Goal: Transaction & Acquisition: Register for event/course

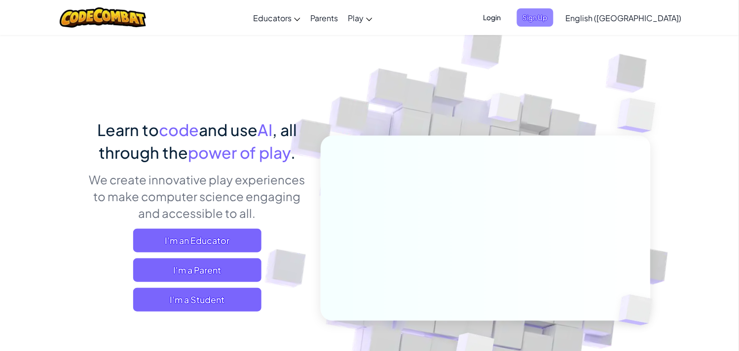
click at [554, 17] on span "Sign Up" at bounding box center [535, 17] width 37 height 18
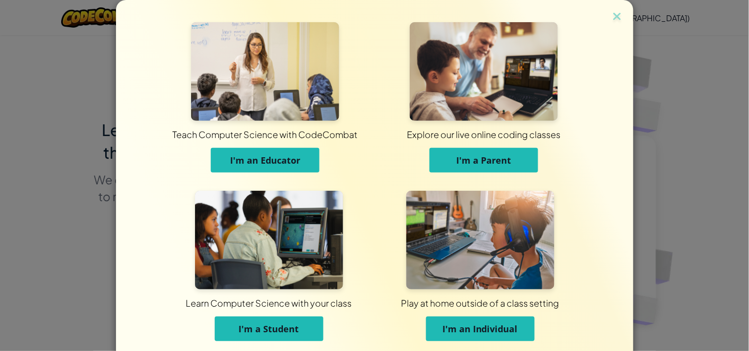
click at [304, 209] on img at bounding box center [269, 240] width 148 height 99
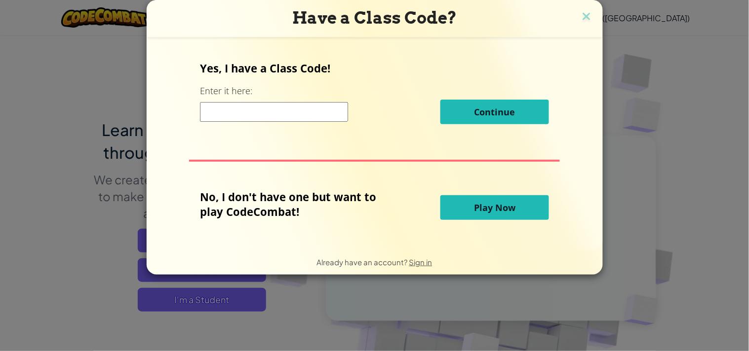
click at [303, 121] on input at bounding box center [274, 112] width 148 height 20
type input "SpellWordGlass"
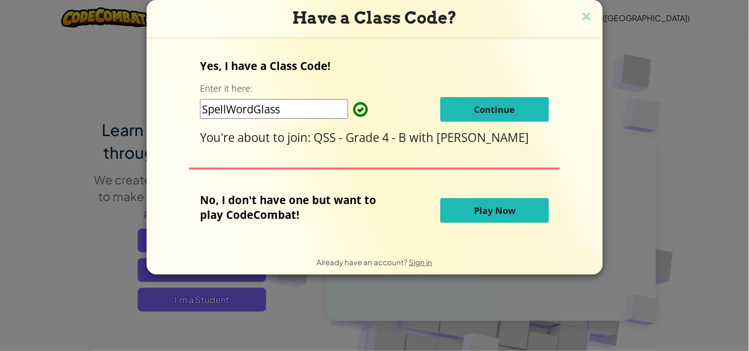
click at [501, 113] on span "Continue" at bounding box center [494, 110] width 41 height 12
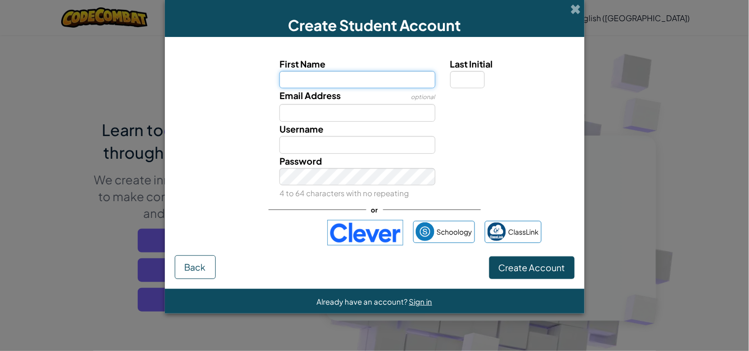
paste input "[PERSON_NAME] EL BAZZAN"
drag, startPoint x: 367, startPoint y: 84, endPoint x: 325, endPoint y: 82, distance: 42.0
click at [325, 82] on input "[PERSON_NAME] EL BAZZAN" at bounding box center [357, 80] width 156 height 18
click at [376, 83] on input "DAYANA EL BAZZAN" at bounding box center [357, 80] width 156 height 18
type input "DAYANA EL BAZZA"
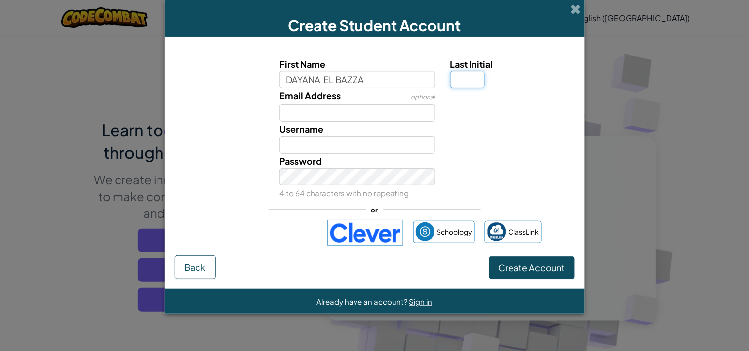
click at [471, 77] on input "Last Initial" at bounding box center [467, 80] width 35 height 18
type input "DAYANA EL BAZZA"
type input "N"
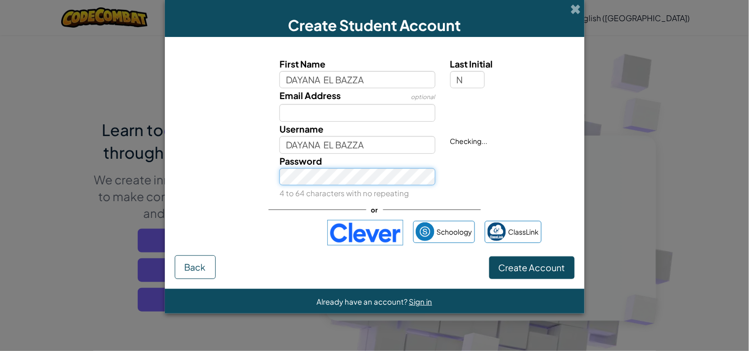
type input "DAYANA EL BAZZAN"
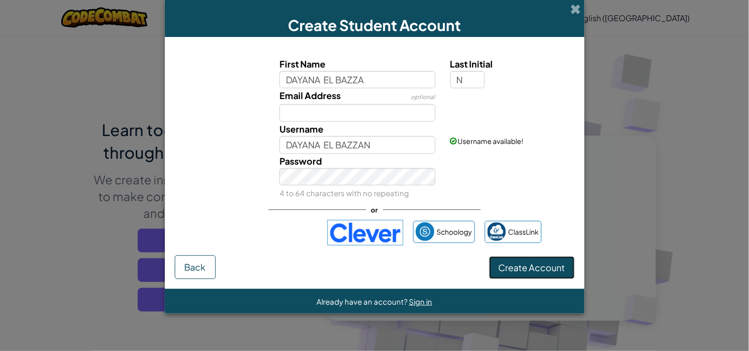
click at [499, 263] on span "Create Account" at bounding box center [531, 267] width 67 height 11
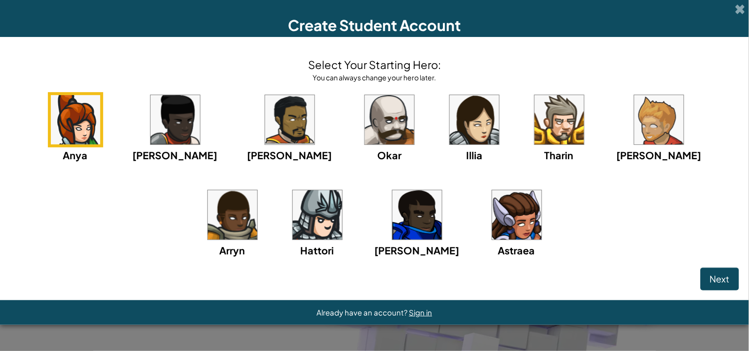
click button "Next" at bounding box center [719, 279] width 38 height 23
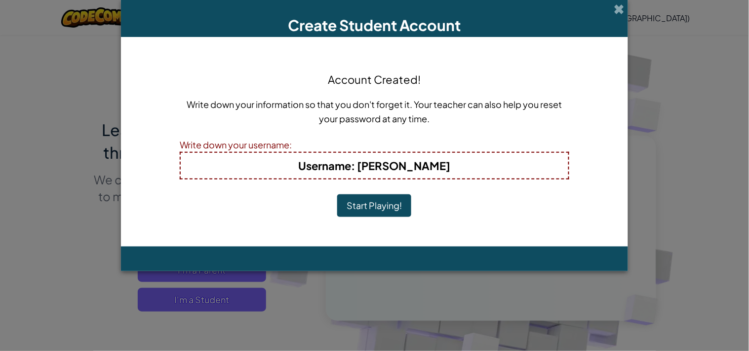
click at [337, 194] on button "Start Playing!" at bounding box center [374, 205] width 74 height 23
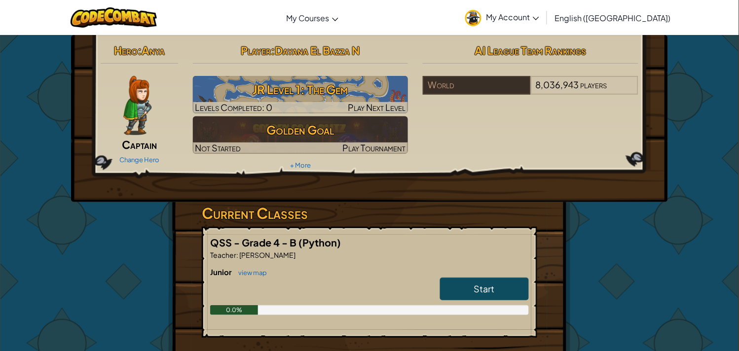
click at [544, 9] on link "My Account" at bounding box center [502, 17] width 84 height 31
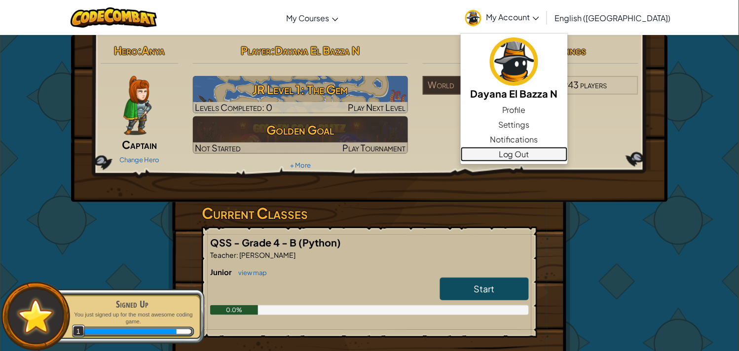
click at [563, 157] on link "Log Out" at bounding box center [514, 154] width 107 height 15
